Goal: Download file/media

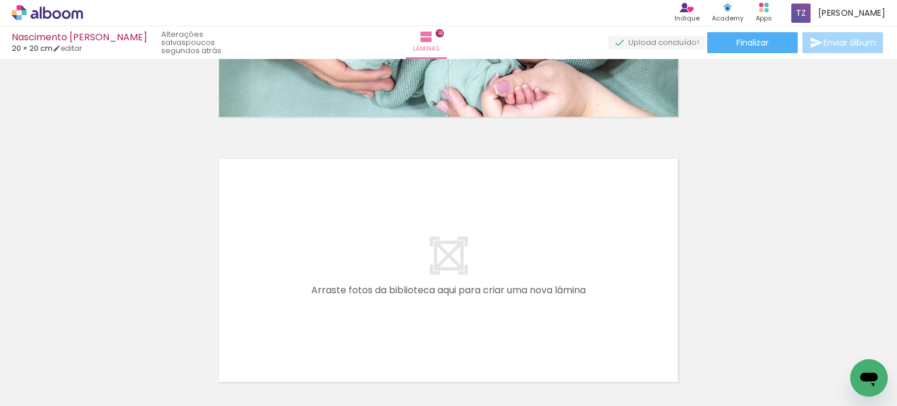
scroll to position [4810, 0]
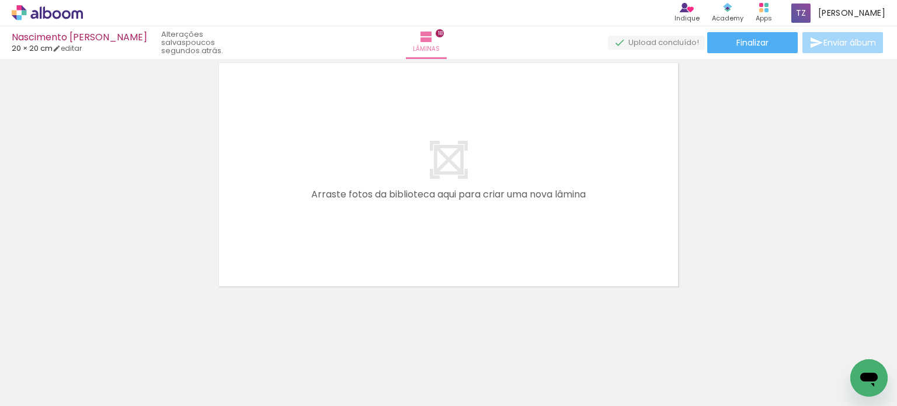
drag, startPoint x: 897, startPoint y: 268, endPoint x: 29, endPoint y: 10, distance: 905.6
click at [772, 45] on paper-button "Finalizar" at bounding box center [752, 42] width 91 height 21
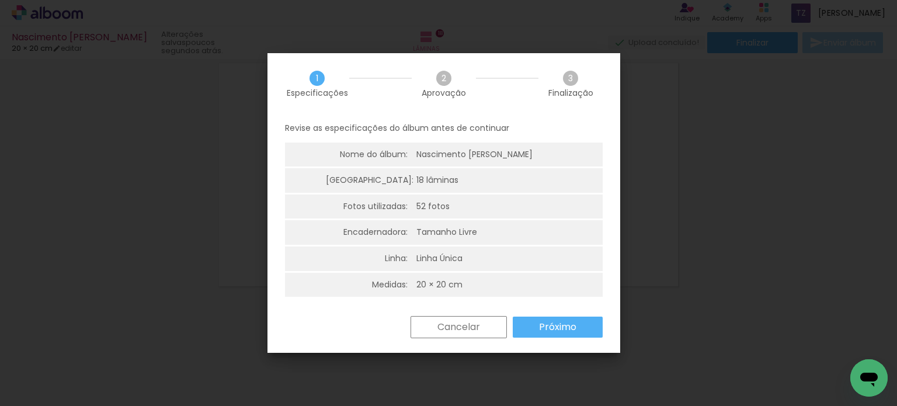
click at [0, 0] on slot "Próximo" at bounding box center [0, 0] width 0 height 0
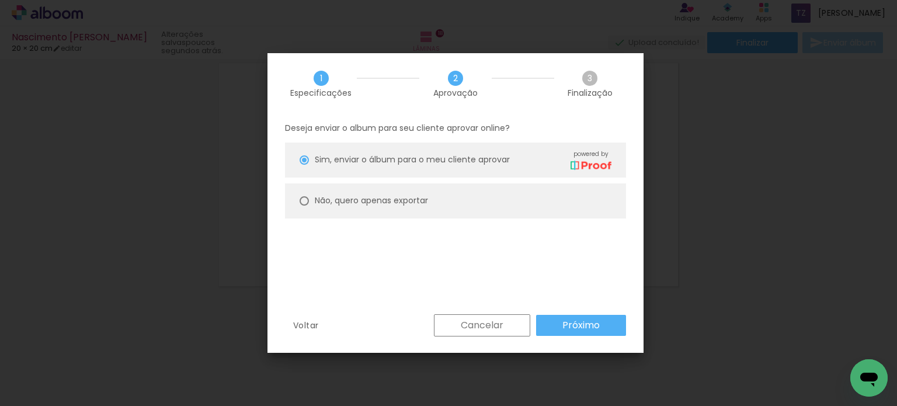
click at [373, 210] on paper-radio-button "Não, quero apenas exportar" at bounding box center [455, 200] width 341 height 35
type paper-radio-button "on"
click at [0, 0] on slot "Não, quero apenas exportar" at bounding box center [0, 0] width 0 height 0
click at [0, 0] on slot "Próximo" at bounding box center [0, 0] width 0 height 0
type input "Alta, 300 DPI"
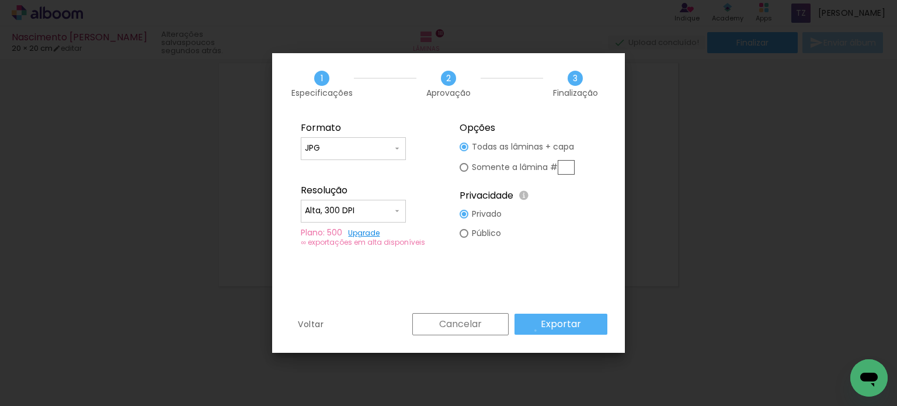
click at [537, 331] on paper-button "Exportar" at bounding box center [561, 324] width 93 height 21
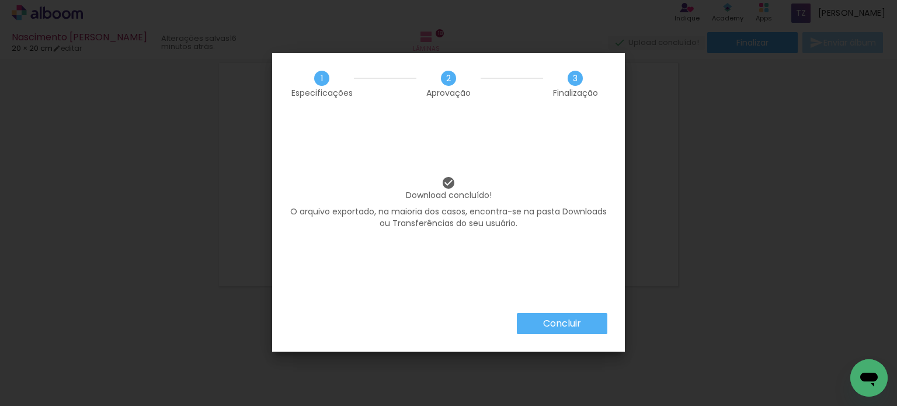
scroll to position [70, 0]
click at [539, 319] on paper-button "Concluir" at bounding box center [562, 323] width 91 height 21
